Goal: Download file/media

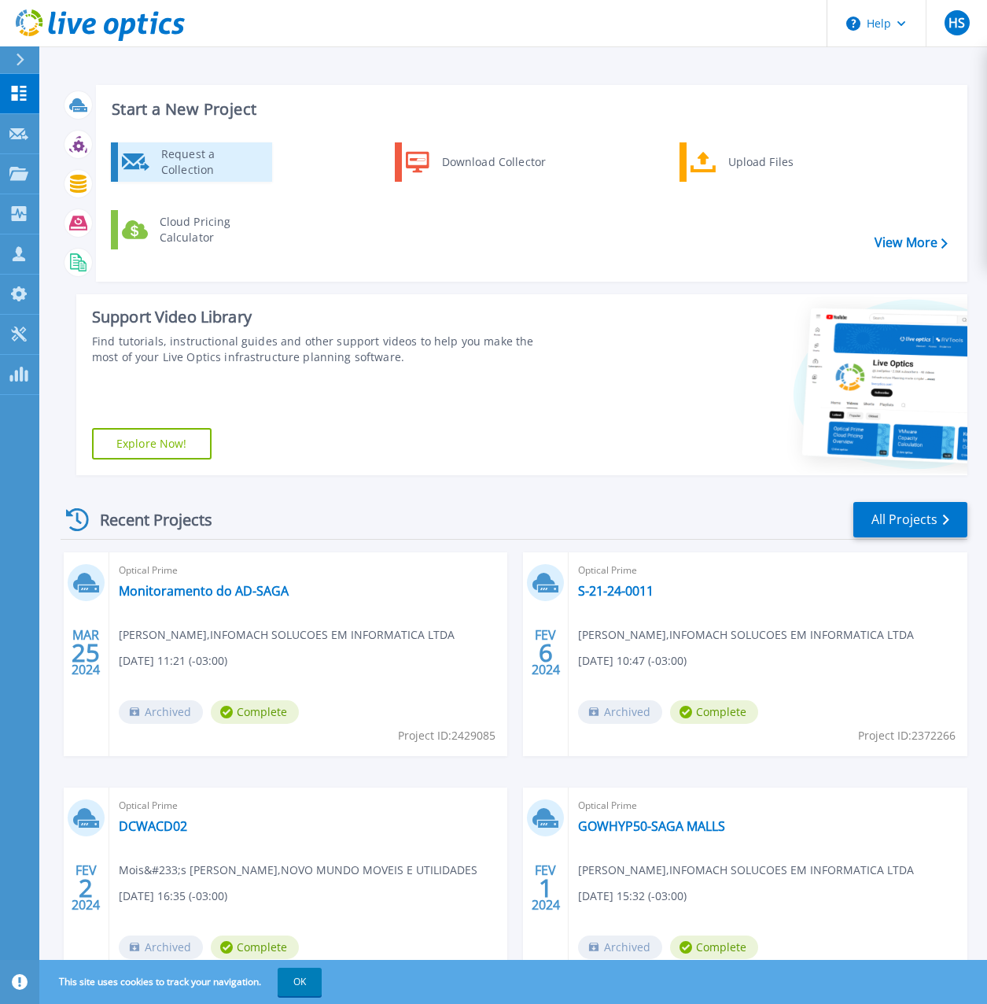
click at [223, 154] on div "Request a Collection" at bounding box center [210, 161] width 115 height 31
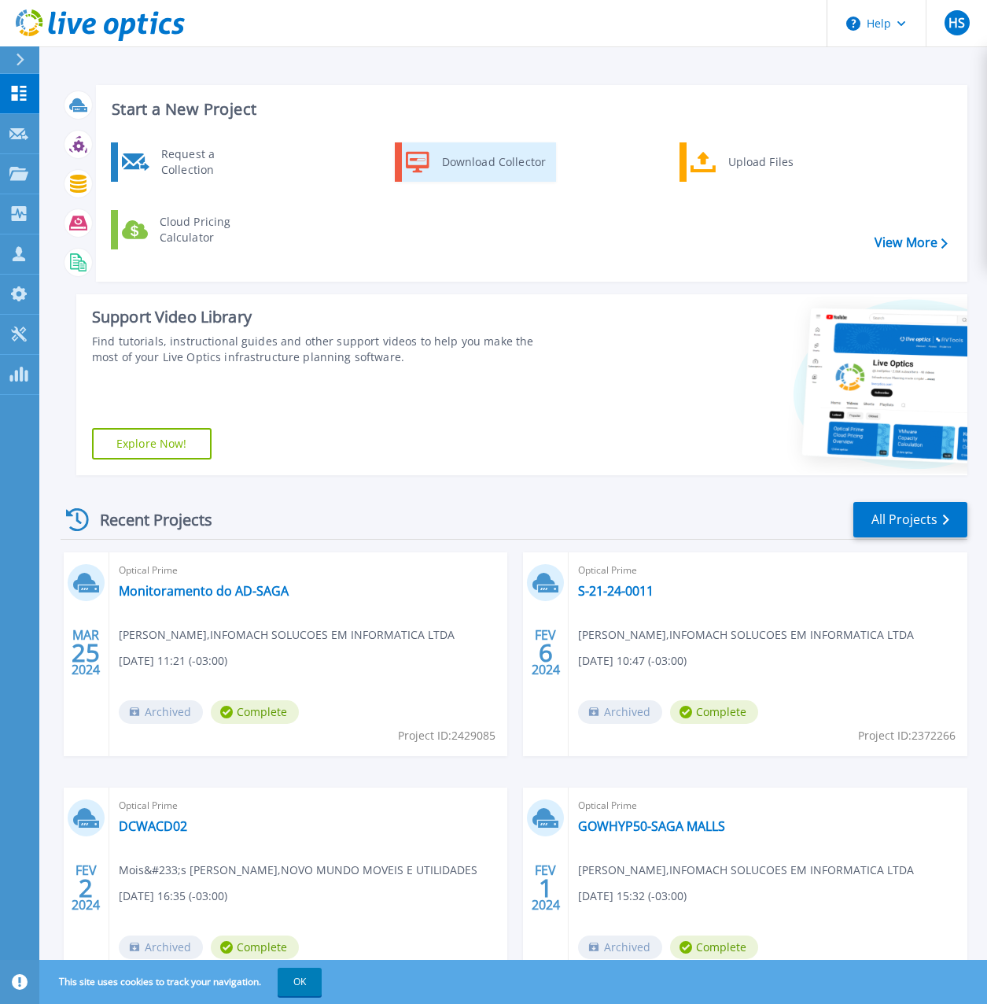
click at [477, 162] on div "Download Collector" at bounding box center [493, 161] width 119 height 31
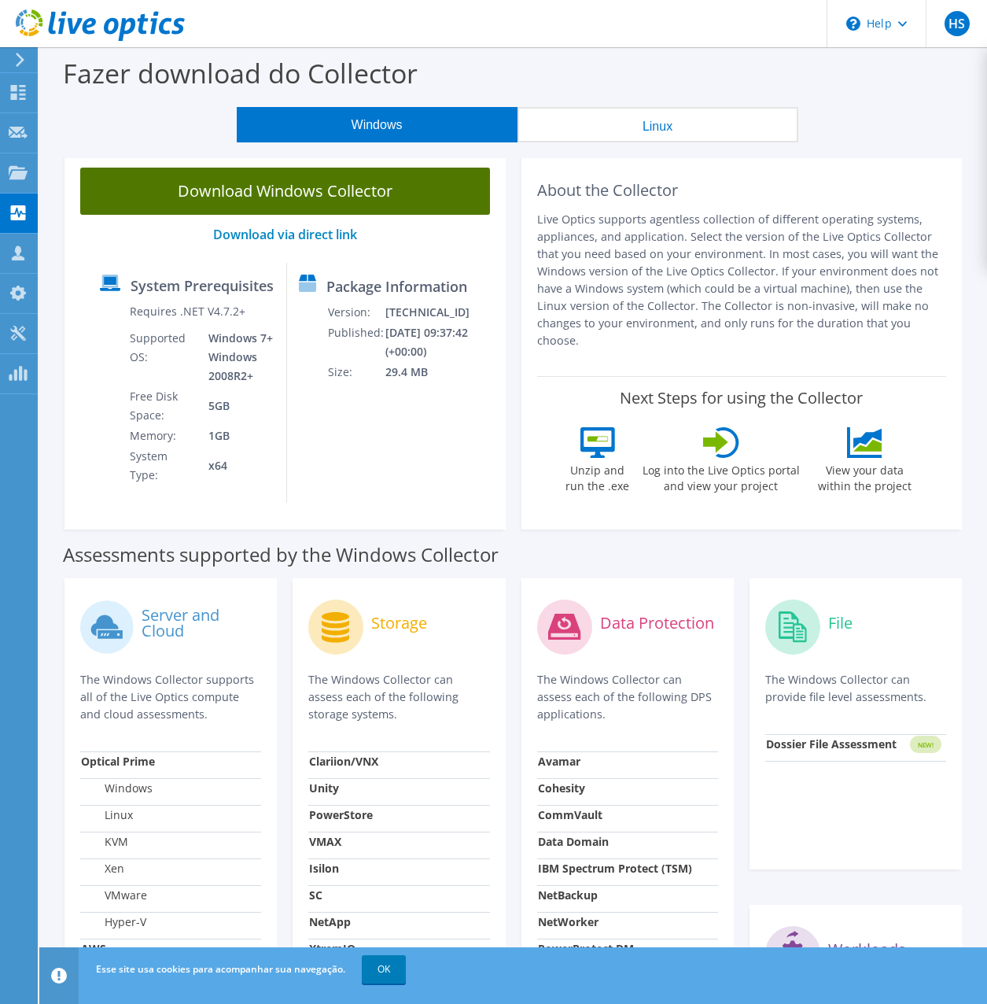
click at [375, 201] on link "Download Windows Collector" at bounding box center [285, 191] width 410 height 47
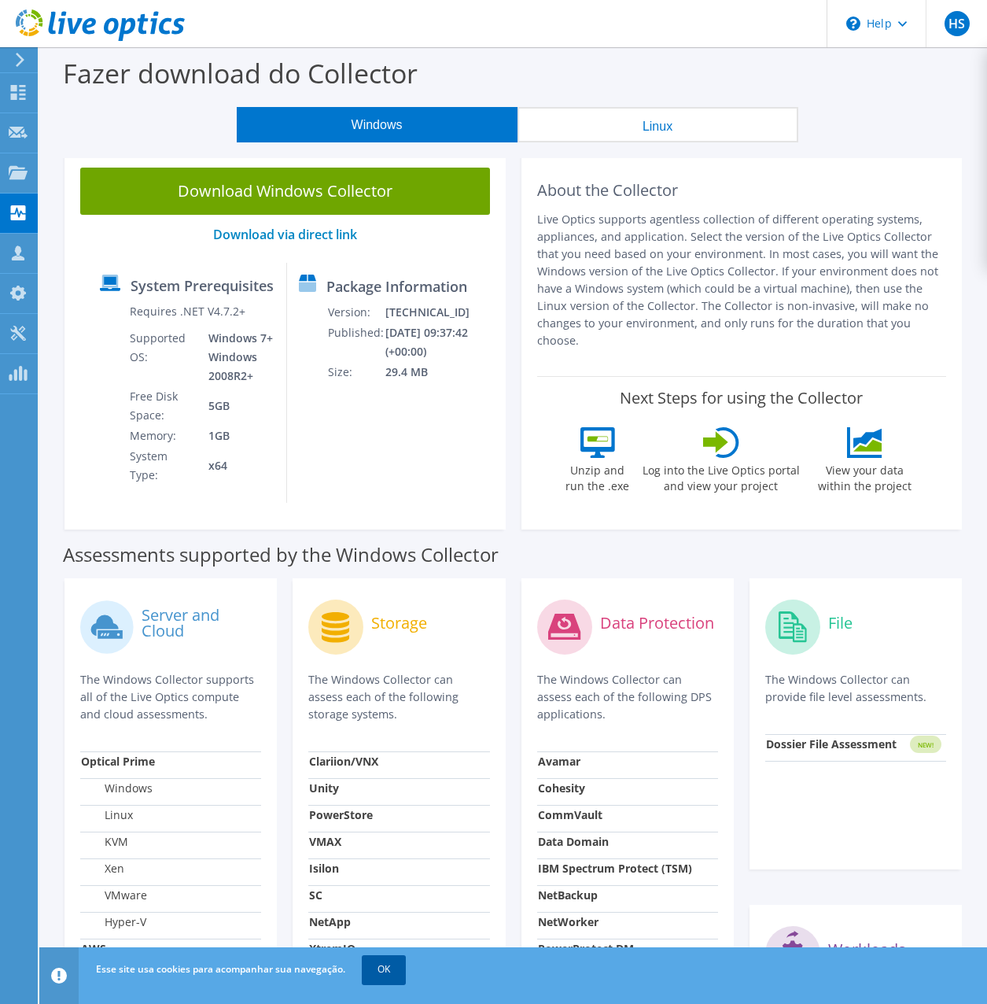
drag, startPoint x: 382, startPoint y: 964, endPoint x: 390, endPoint y: 923, distance: 42.4
click at [383, 965] on link "OK" at bounding box center [384, 969] width 44 height 28
